Goal: Find specific page/section: Find specific page/section

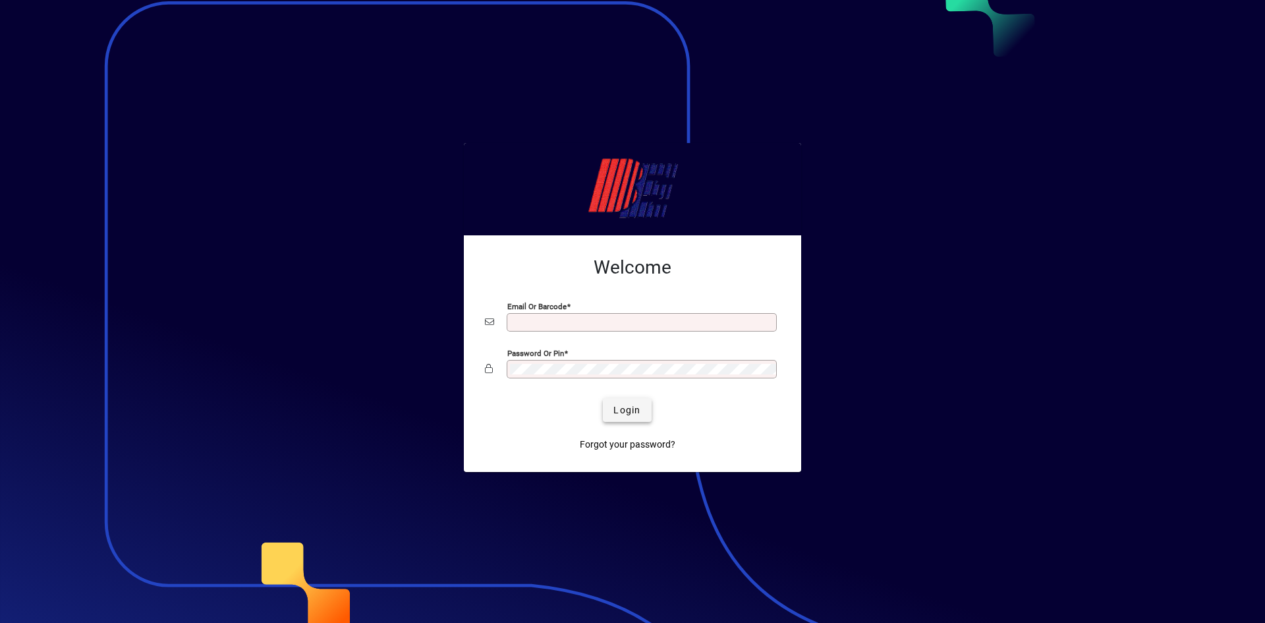
type input "**********"
click at [638, 408] on span "Login" at bounding box center [627, 410] width 27 height 14
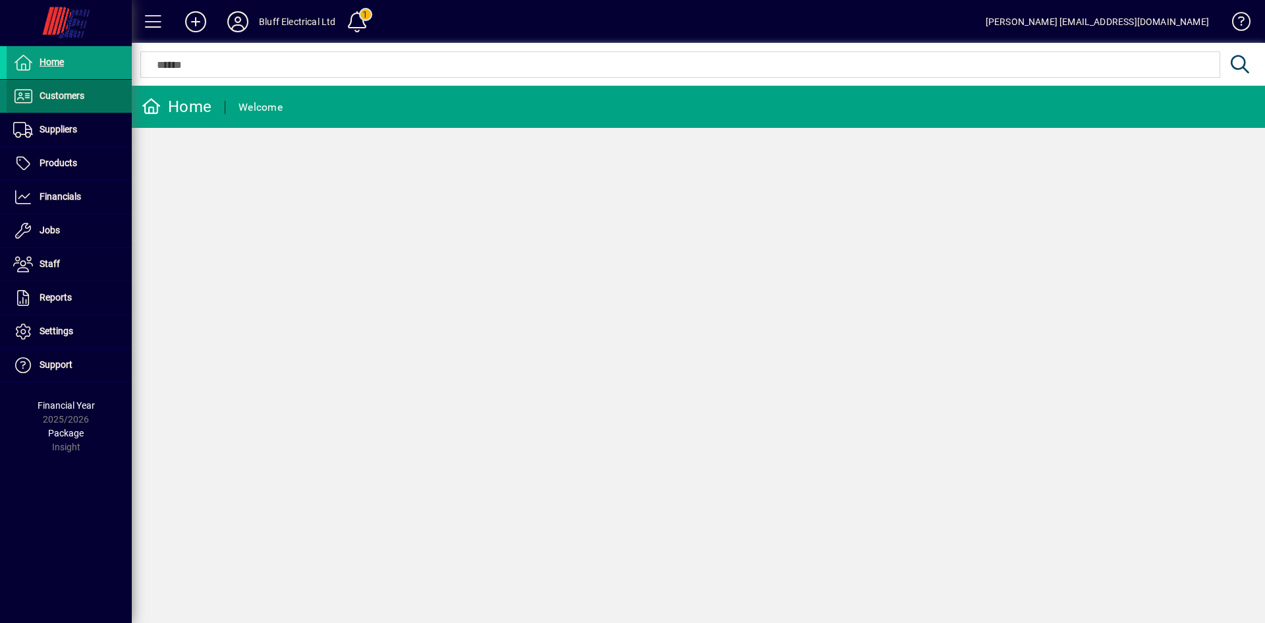
click at [86, 96] on span at bounding box center [69, 96] width 125 height 32
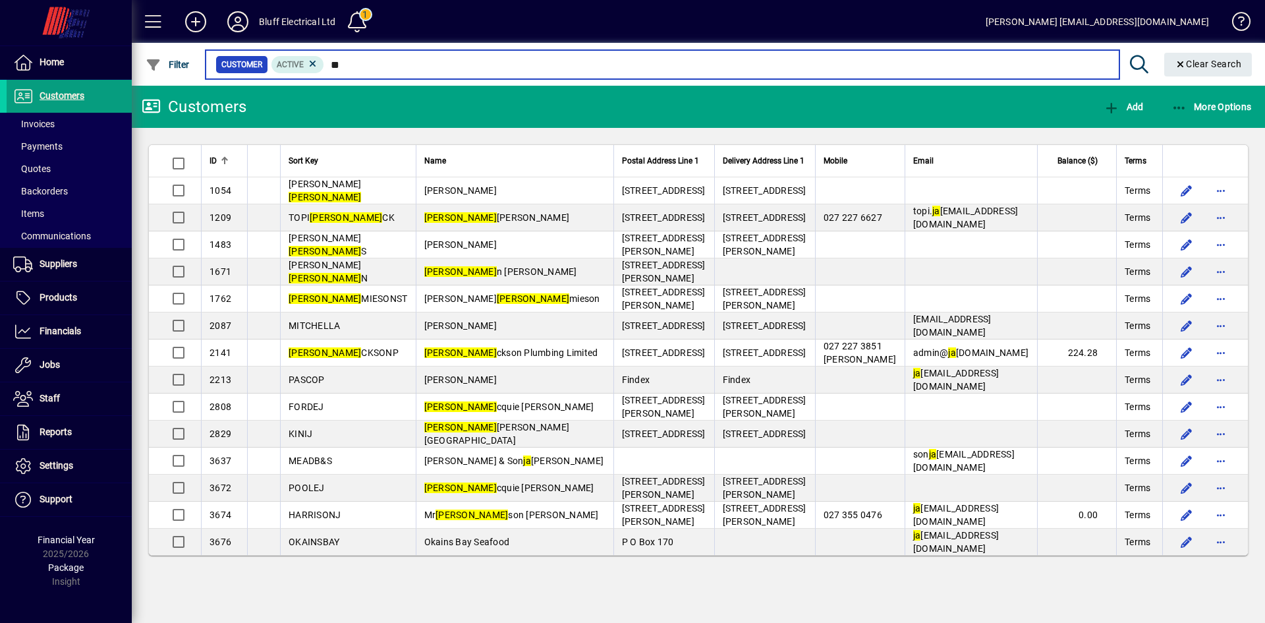
type input "*"
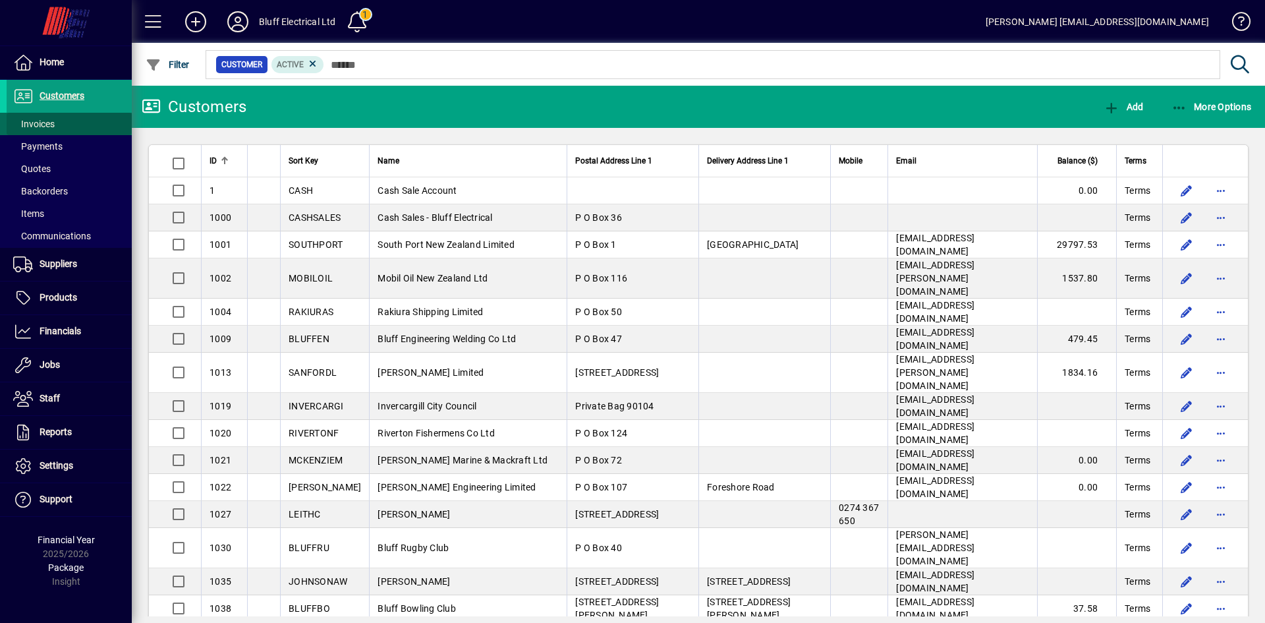
click at [44, 119] on span "Invoices" at bounding box center [34, 124] width 42 height 11
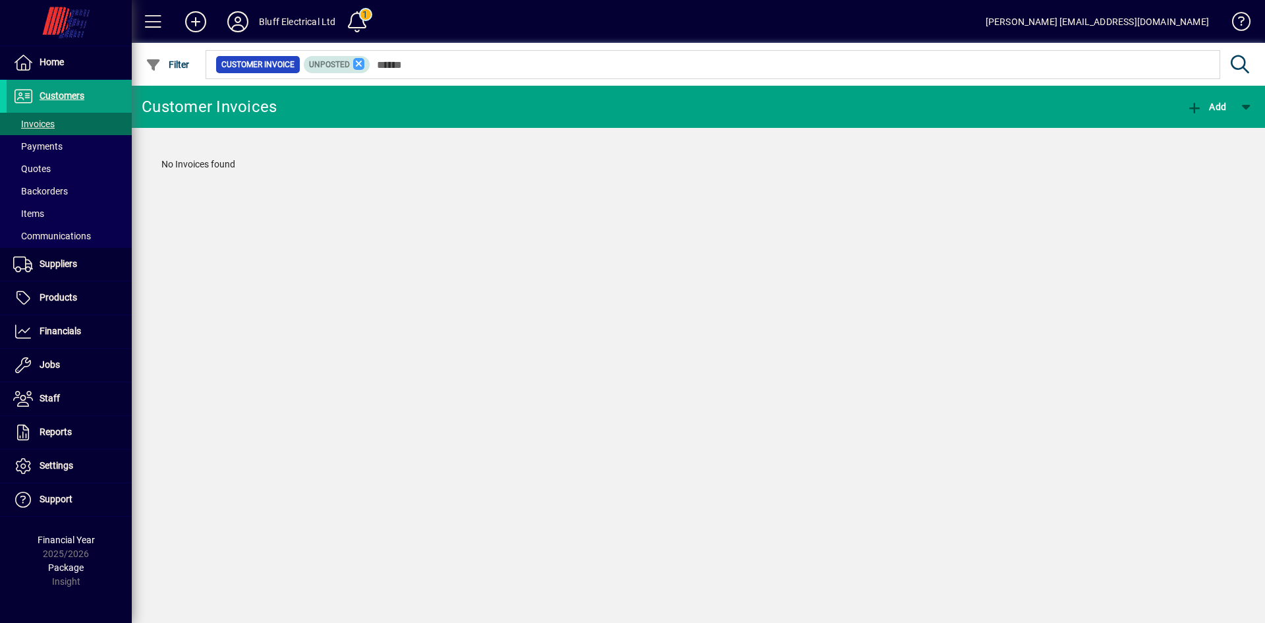
click at [359, 62] on icon at bounding box center [359, 64] width 12 height 12
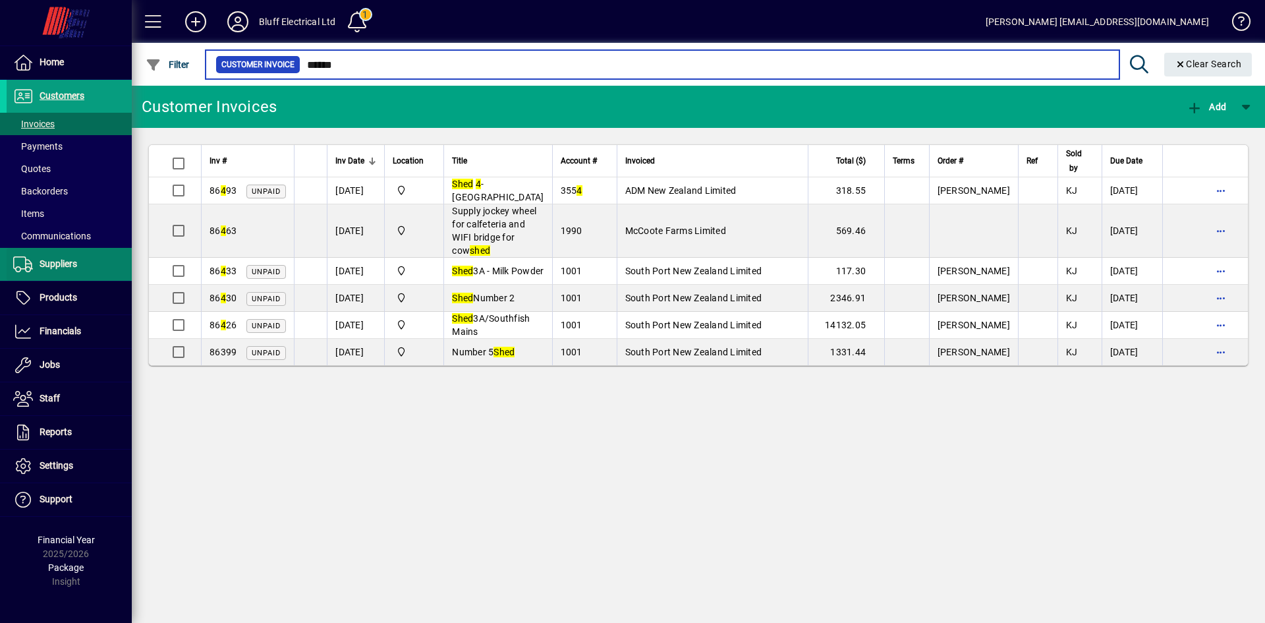
type input "******"
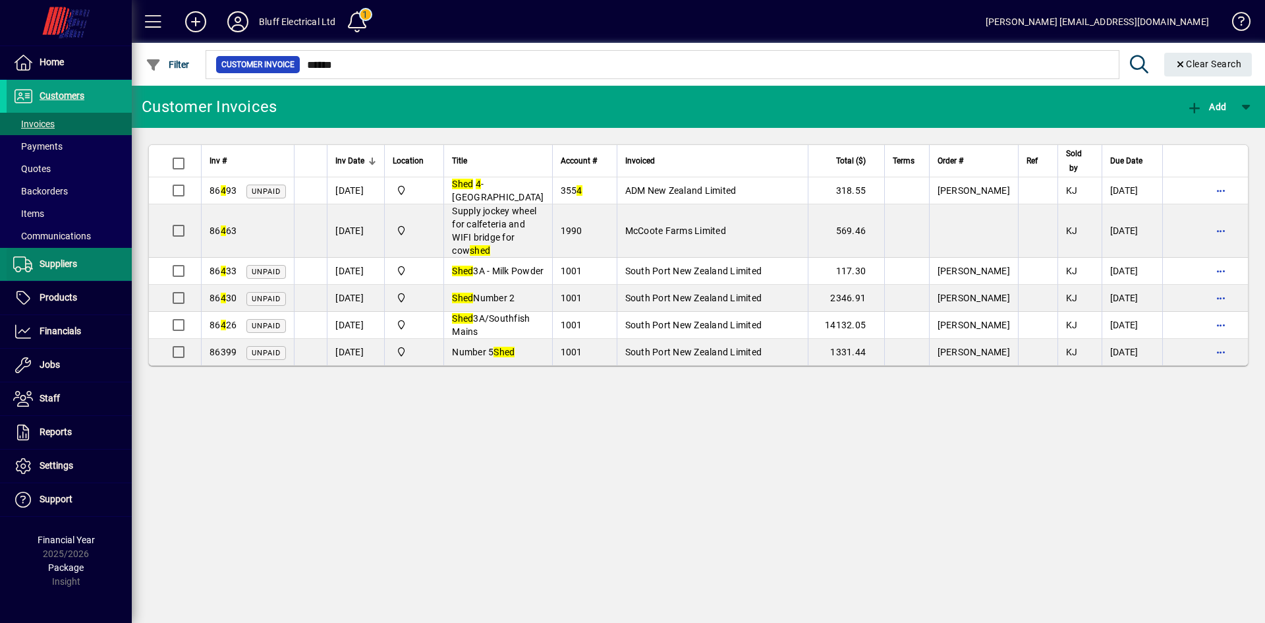
click at [63, 258] on span "Suppliers" at bounding box center [59, 263] width 38 height 11
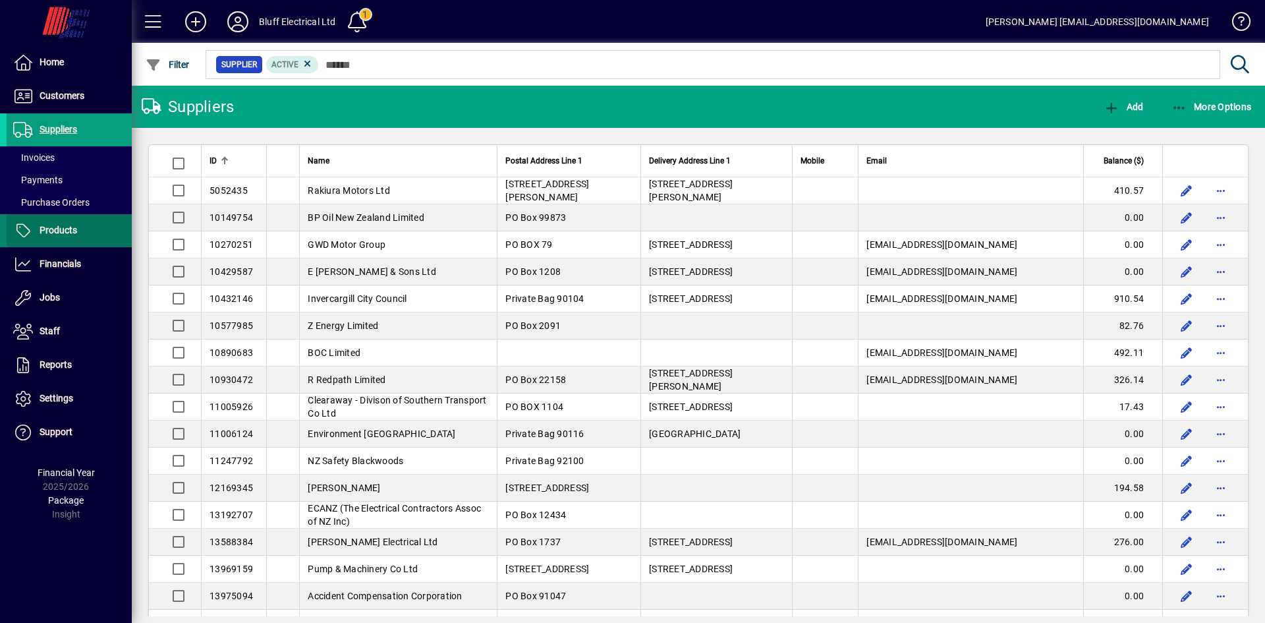
click at [65, 231] on span "Products" at bounding box center [59, 230] width 38 height 11
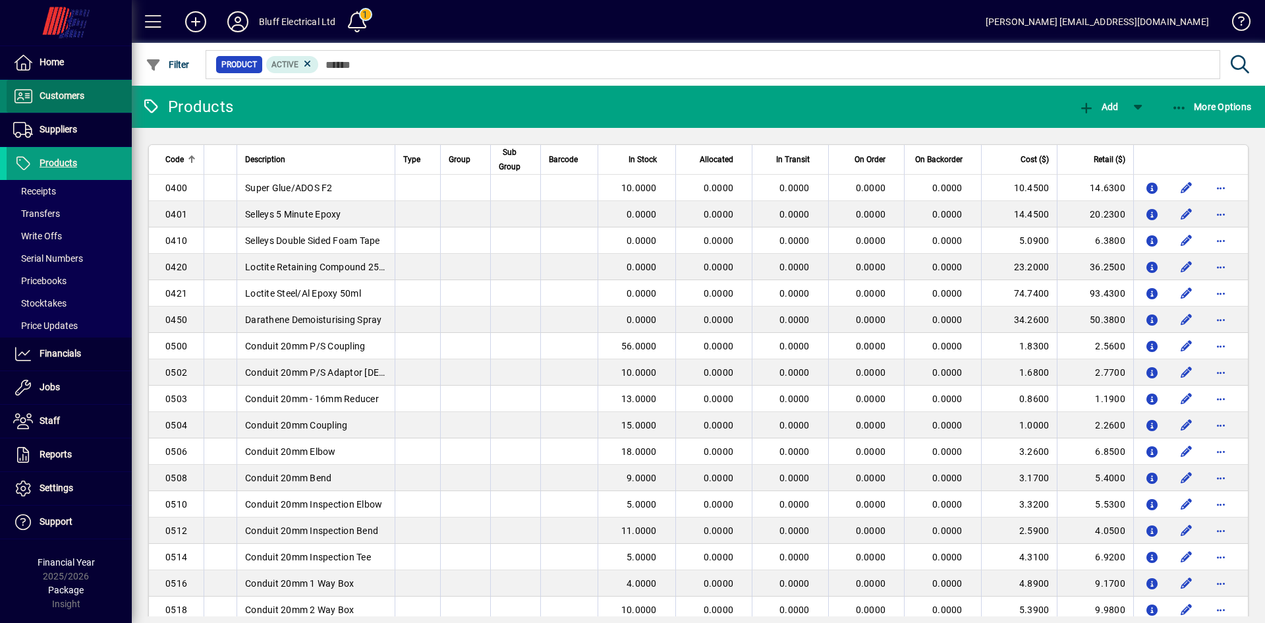
click at [69, 99] on span "Customers" at bounding box center [62, 95] width 45 height 11
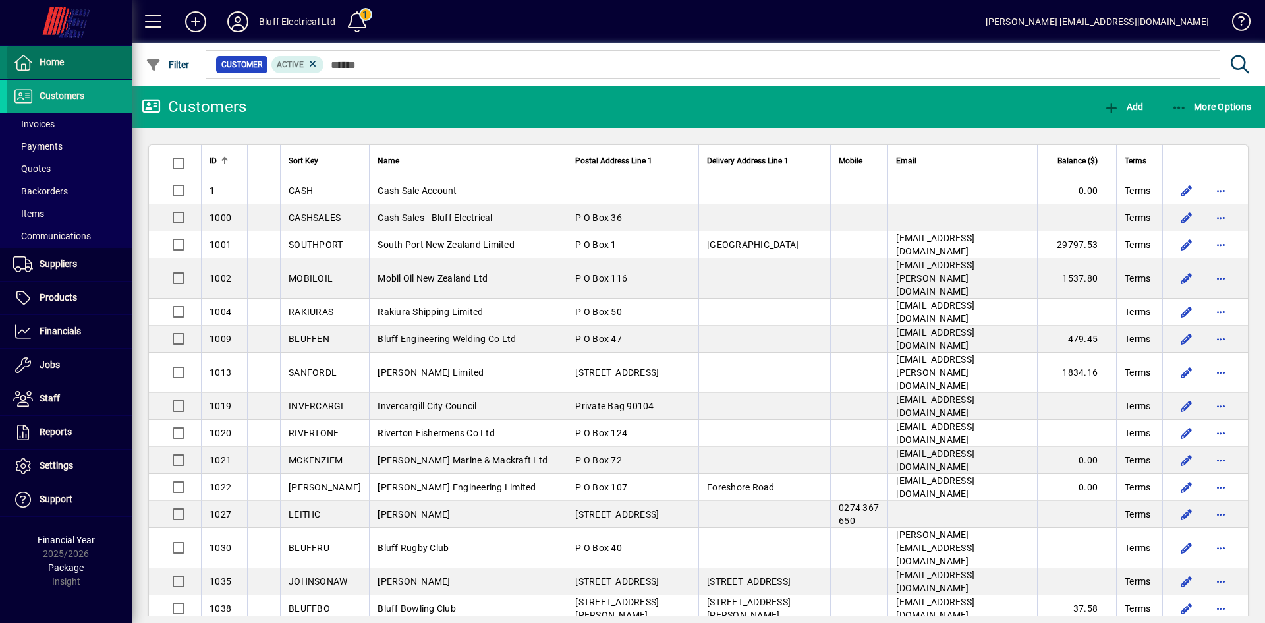
click at [61, 55] on span "Home" at bounding box center [35, 63] width 57 height 16
